Goal: Task Accomplishment & Management: Manage account settings

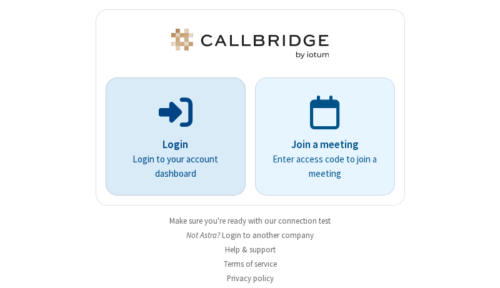
click at [171, 144] on p "Login" at bounding box center [175, 145] width 105 height 16
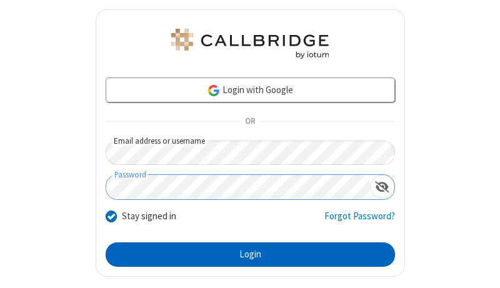
click at [245, 254] on button "Login" at bounding box center [250, 255] width 289 height 25
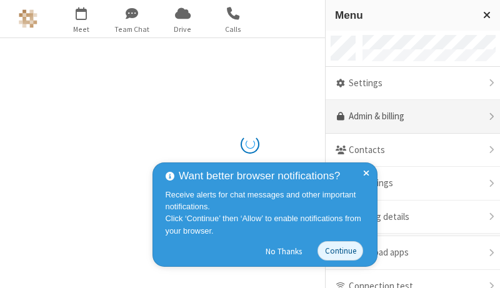
click at [408, 117] on link "Admin & billing" at bounding box center [413, 117] width 174 height 34
